Goal: Information Seeking & Learning: Compare options

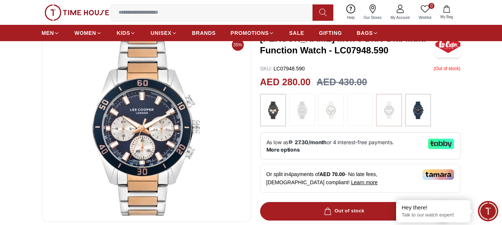
scroll to position [37, 0]
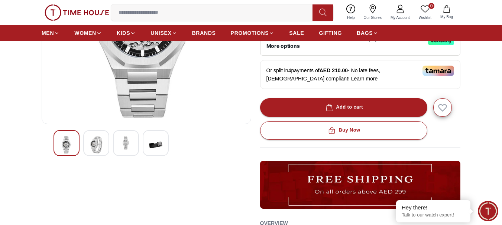
scroll to position [149, 0]
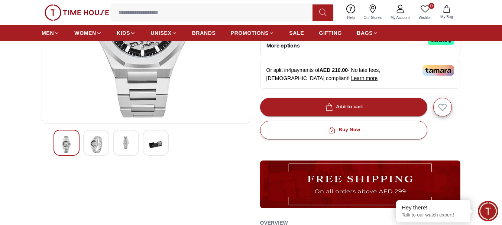
click at [156, 144] on img at bounding box center [155, 144] width 13 height 17
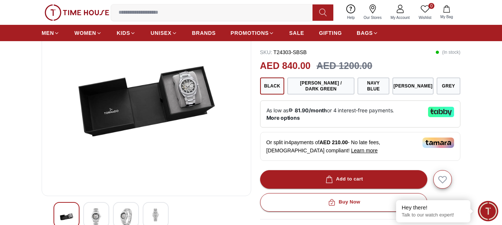
scroll to position [74, 0]
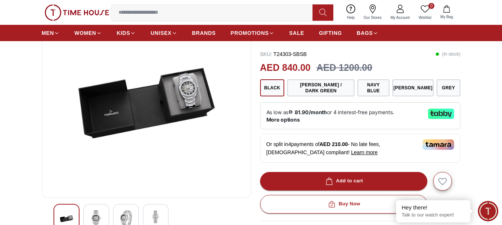
click at [179, 95] on img at bounding box center [146, 103] width 197 height 178
click at [382, 80] on button "Navy Blue" at bounding box center [373, 87] width 32 height 17
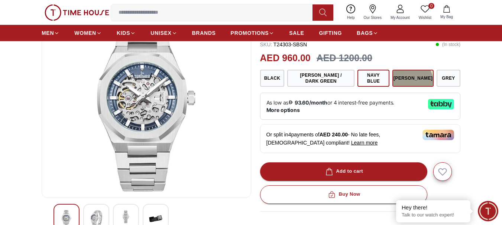
click at [410, 82] on button "[PERSON_NAME]" at bounding box center [412, 78] width 41 height 17
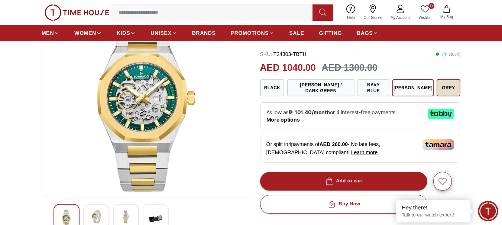
click at [448, 91] on button "Grey" at bounding box center [448, 87] width 24 height 17
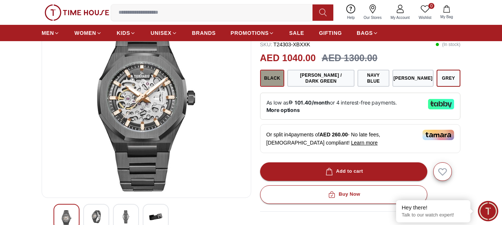
click at [280, 80] on button "Black" at bounding box center [272, 78] width 25 height 17
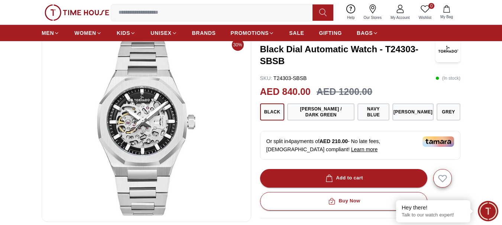
scroll to position [37, 0]
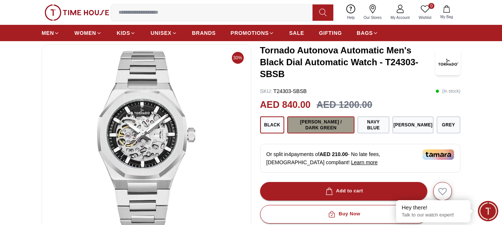
click at [312, 129] on button "[PERSON_NAME] / Dark Green" at bounding box center [320, 125] width 67 height 17
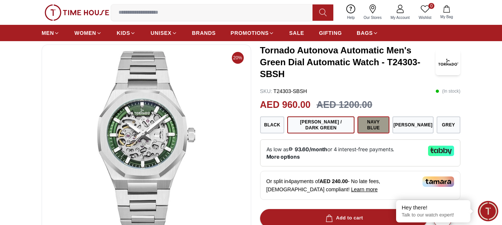
click at [373, 130] on button "Navy Blue" at bounding box center [373, 125] width 32 height 17
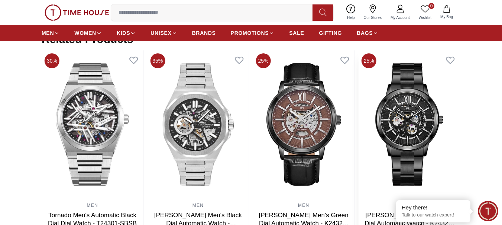
scroll to position [520, 0]
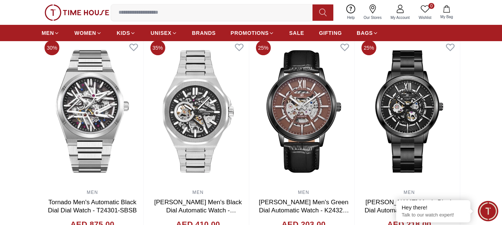
click at [9, 137] on section "Related Products View All 30% MEN Tornado Autonova Automatic Men's Black Dial A…" at bounding box center [251, 141] width 502 height 242
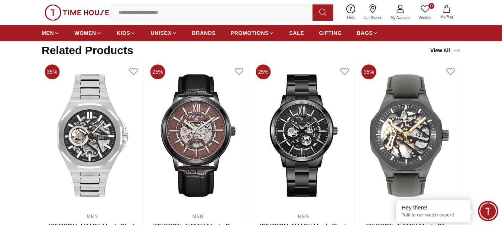
scroll to position [483, 0]
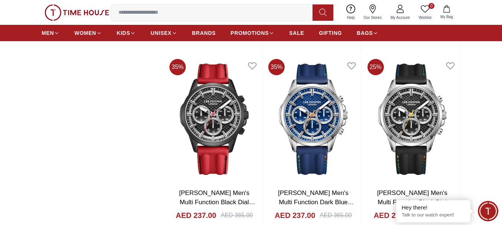
scroll to position [1189, 0]
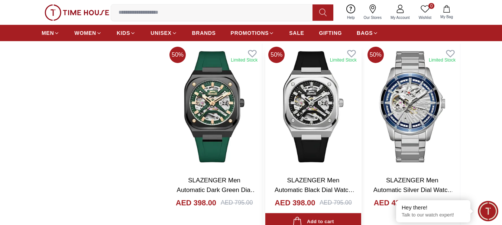
scroll to position [2526, 0]
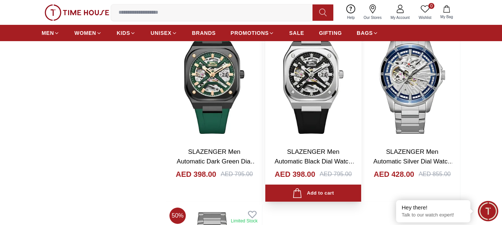
click at [315, 157] on h3 "SLAZENGER Men Automatic Black Dial Watch - SL.9.2415.1.01" at bounding box center [313, 156] width 81 height 19
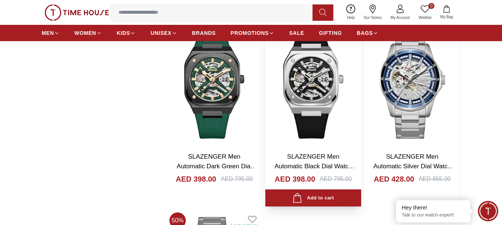
scroll to position [2489, 0]
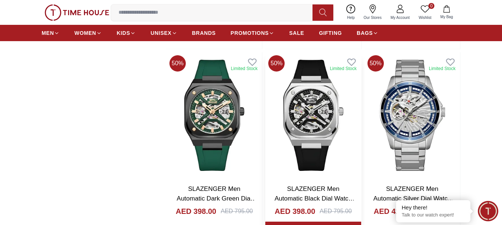
click at [319, 121] on img at bounding box center [312, 115] width 95 height 126
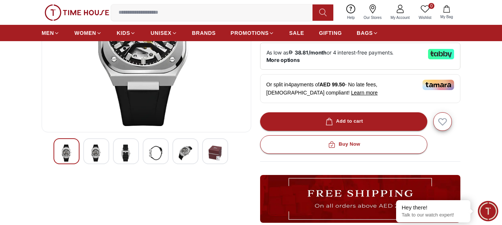
scroll to position [149, 0]
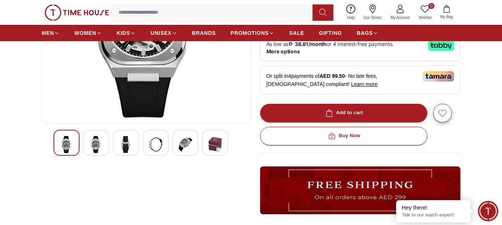
click at [89, 150] on div at bounding box center [96, 143] width 26 height 26
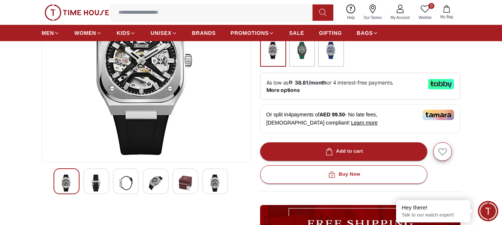
scroll to position [111, 0]
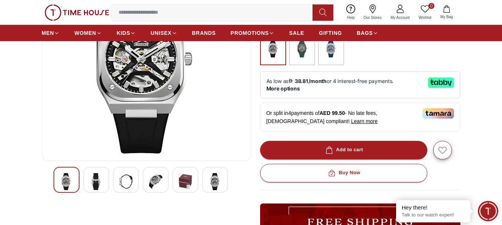
click at [93, 187] on img at bounding box center [96, 181] width 13 height 17
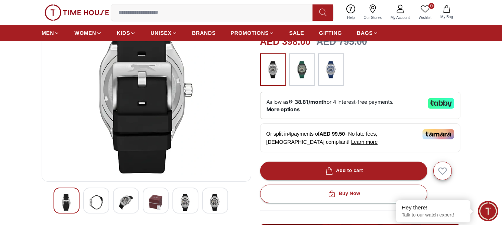
scroll to position [74, 0]
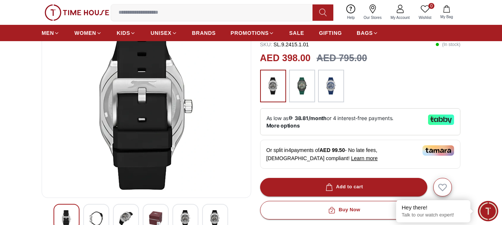
click at [131, 217] on img at bounding box center [125, 219] width 13 height 17
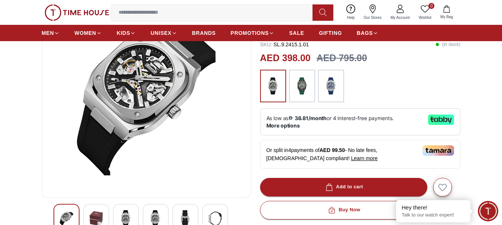
click at [160, 205] on div at bounding box center [156, 217] width 26 height 26
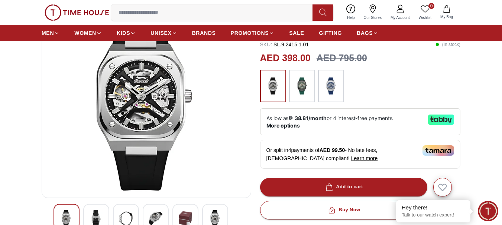
click at [187, 214] on img at bounding box center [185, 219] width 13 height 17
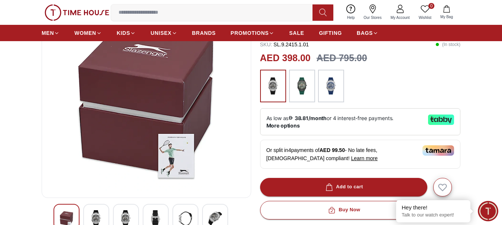
click at [210, 209] on div at bounding box center [215, 217] width 26 height 26
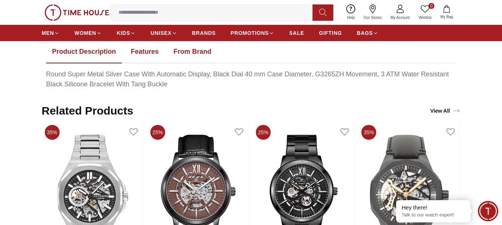
scroll to position [409, 0]
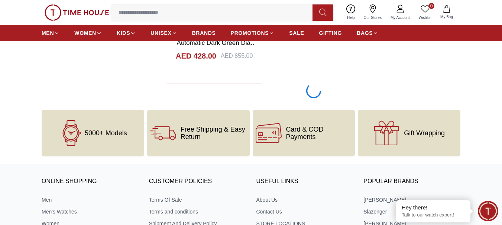
scroll to position [2847, 0]
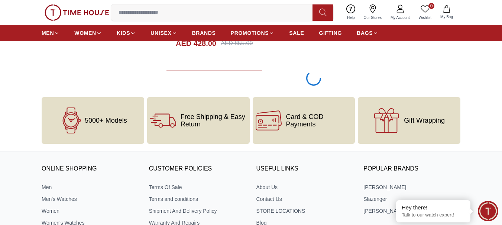
click at [89, 120] on span "5000+ Models" at bounding box center [106, 120] width 42 height 7
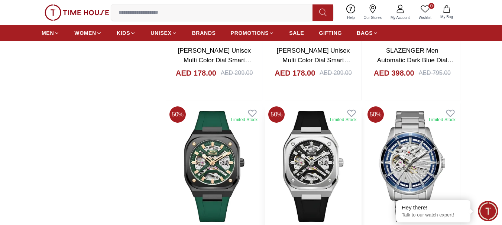
scroll to position [2437, 0]
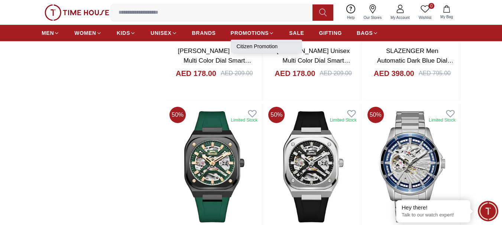
click at [253, 49] on link "Citizen Promotion" at bounding box center [266, 46] width 59 height 7
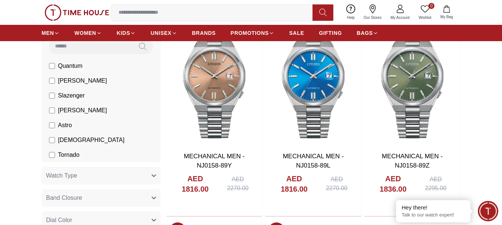
scroll to position [223, 0]
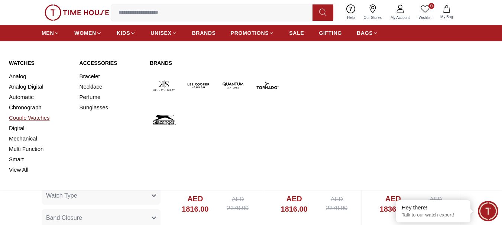
click at [33, 119] on link "Couple Watches" at bounding box center [40, 118] width 62 height 10
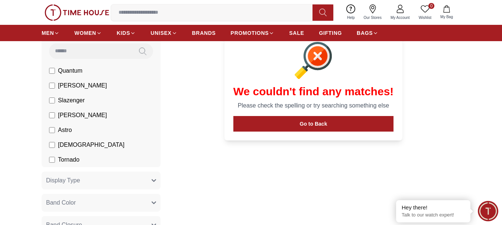
scroll to position [74, 0]
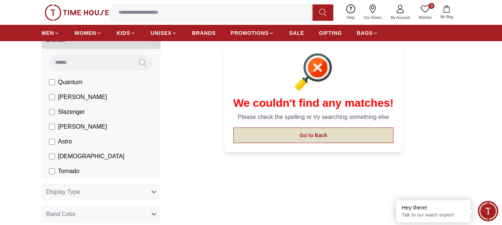
click at [346, 132] on button "Go to Back" at bounding box center [313, 136] width 160 height 16
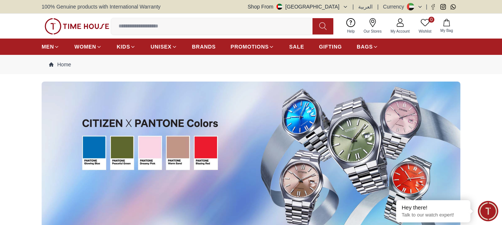
click at [210, 149] on img at bounding box center [251, 155] width 419 height 146
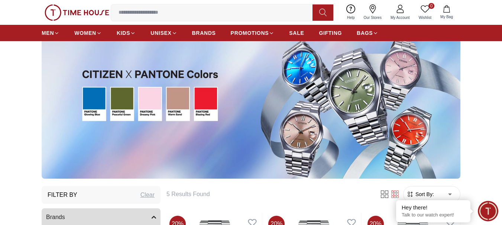
scroll to position [37, 0]
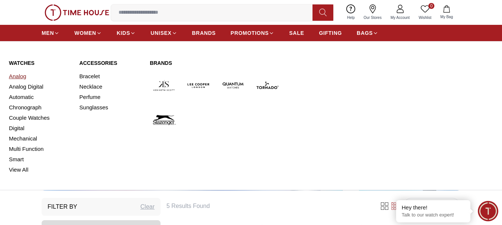
click at [19, 77] on link "Analog" at bounding box center [40, 76] width 62 height 10
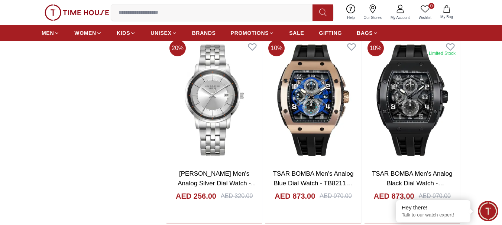
scroll to position [854, 0]
